Goal: Obtain resource: Download file/media

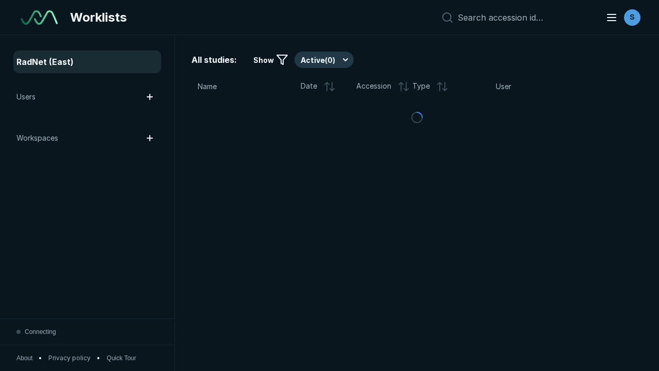
scroll to position [2813, 4291]
